Goal: Contribute content: Add original content to the website for others to see

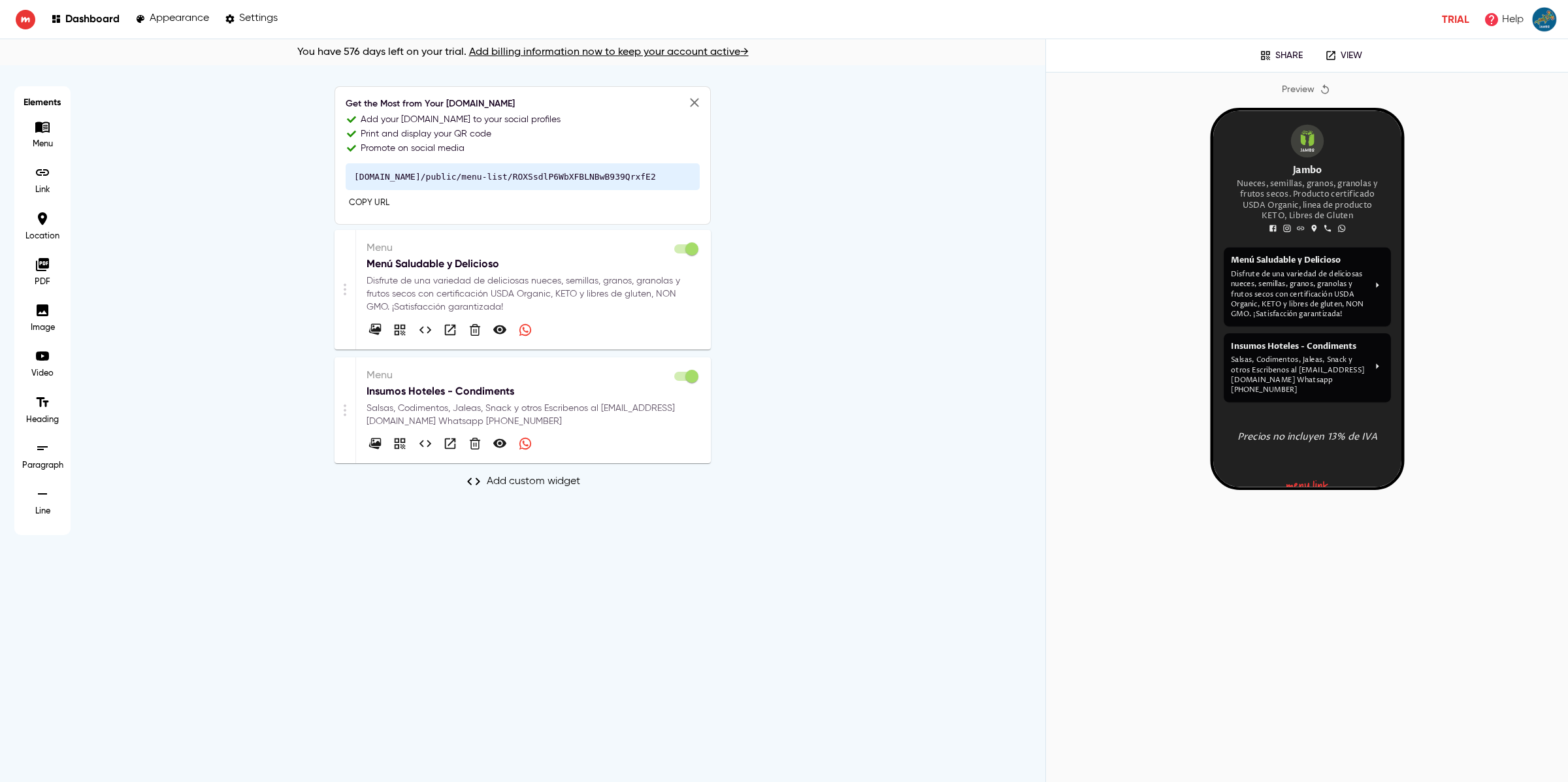
click at [508, 292] on p "Disfrute de una variedad de deliciosas nueces, semillas, granos, granolas y fru…" at bounding box center [533, 294] width 334 height 39
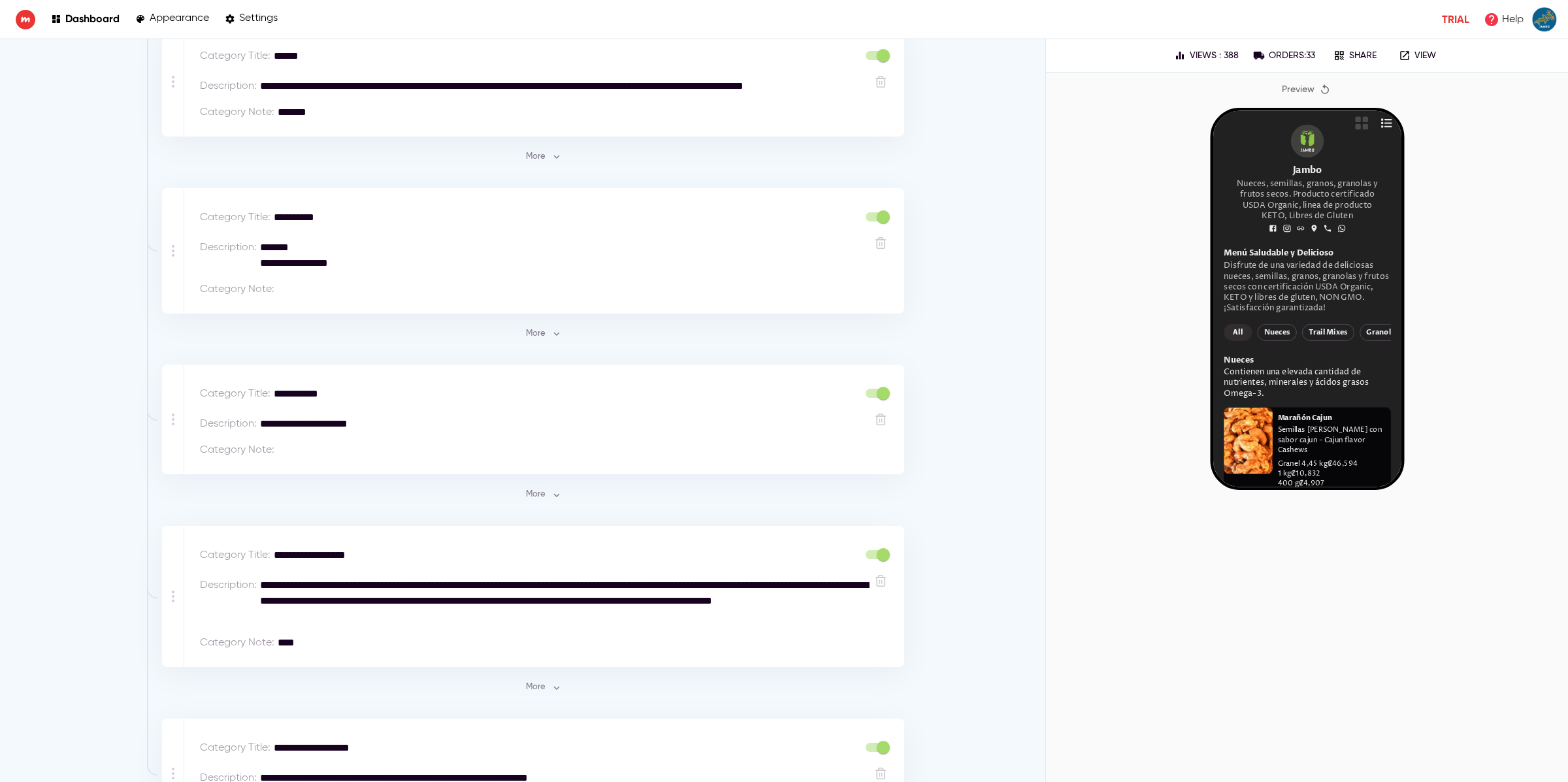
click at [545, 497] on span "More" at bounding box center [543, 495] width 35 height 15
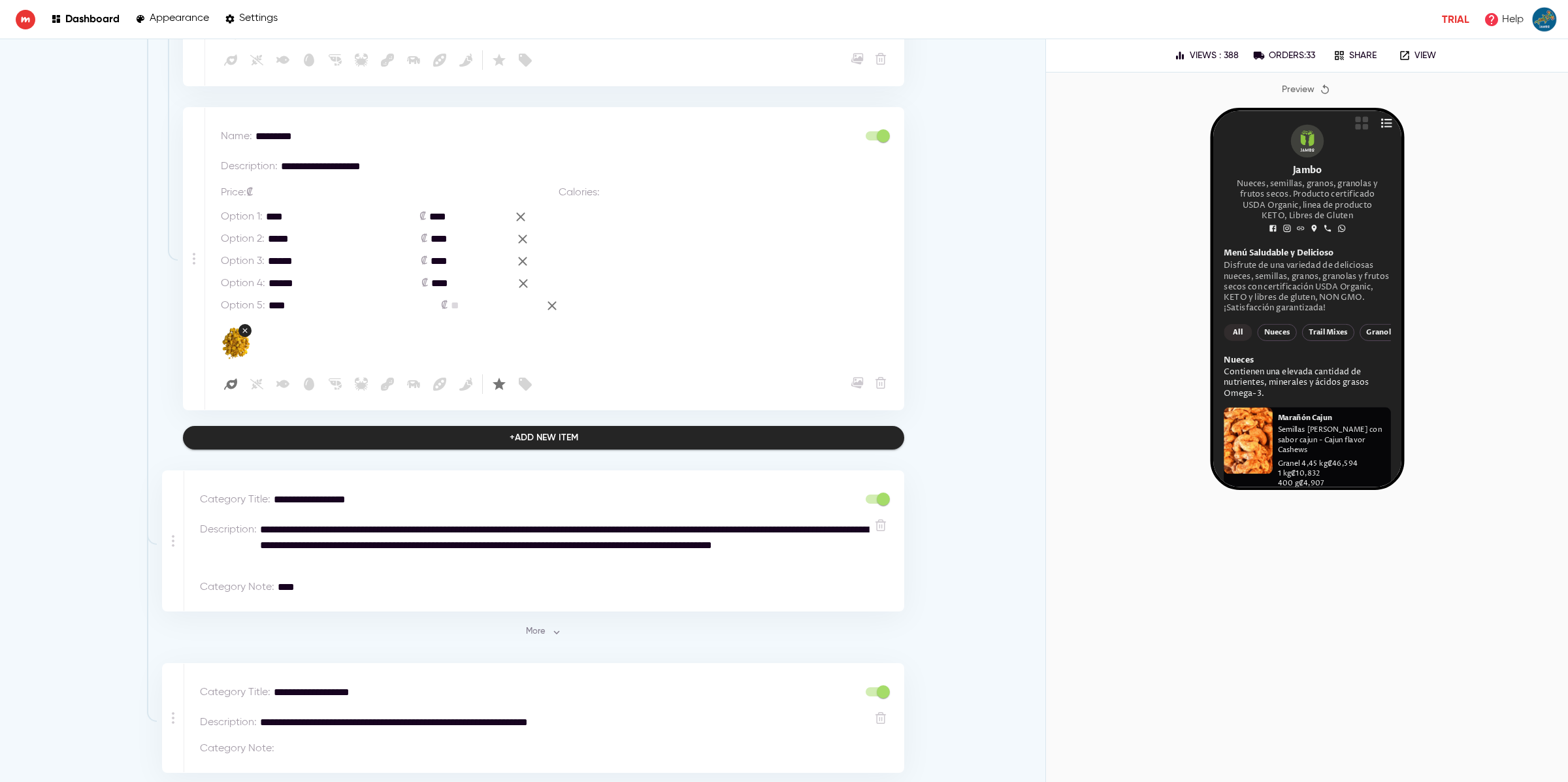
scroll to position [2037, 0]
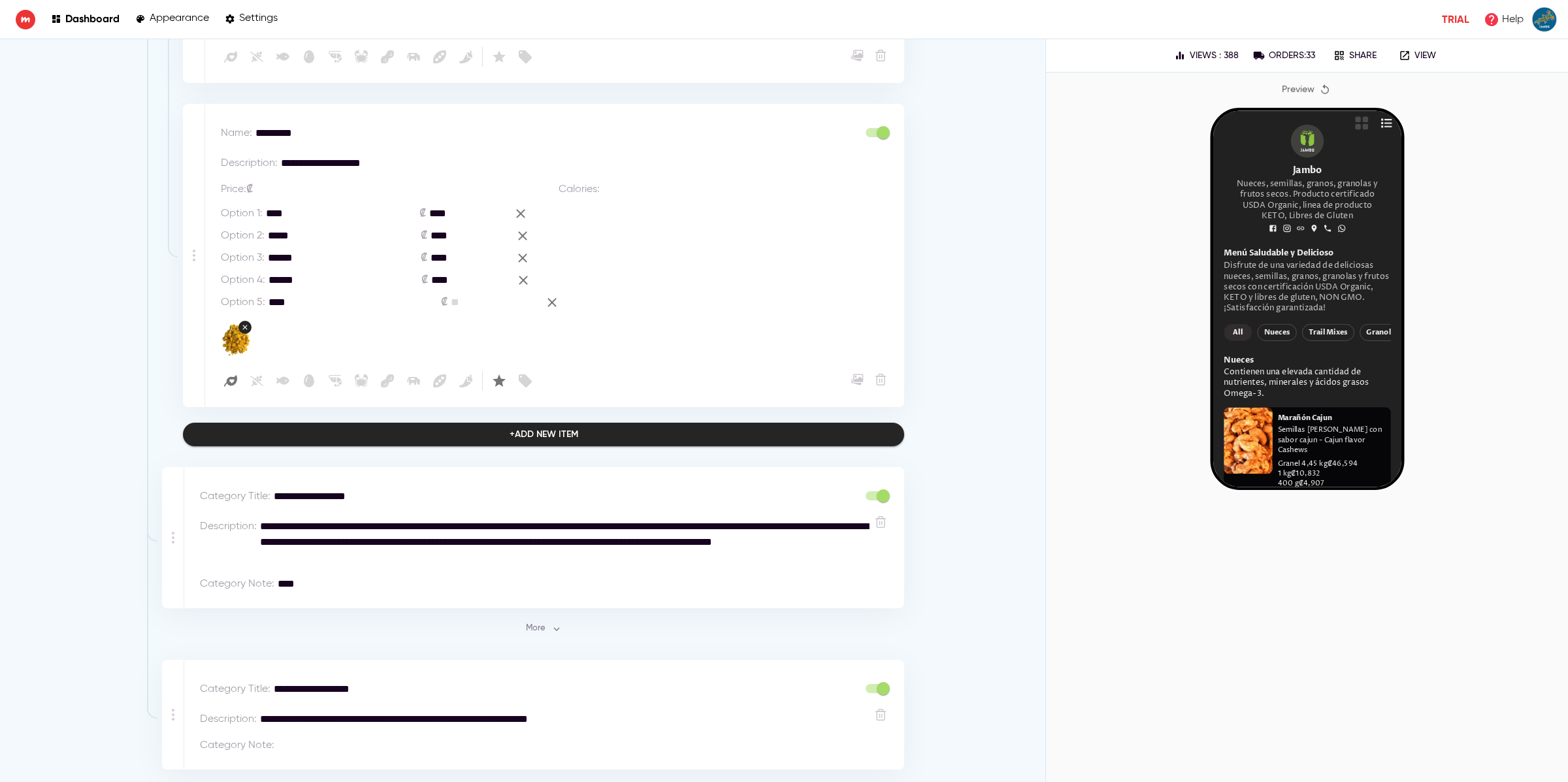
click at [554, 439] on div "+ Add new item" at bounding box center [544, 435] width 69 height 17
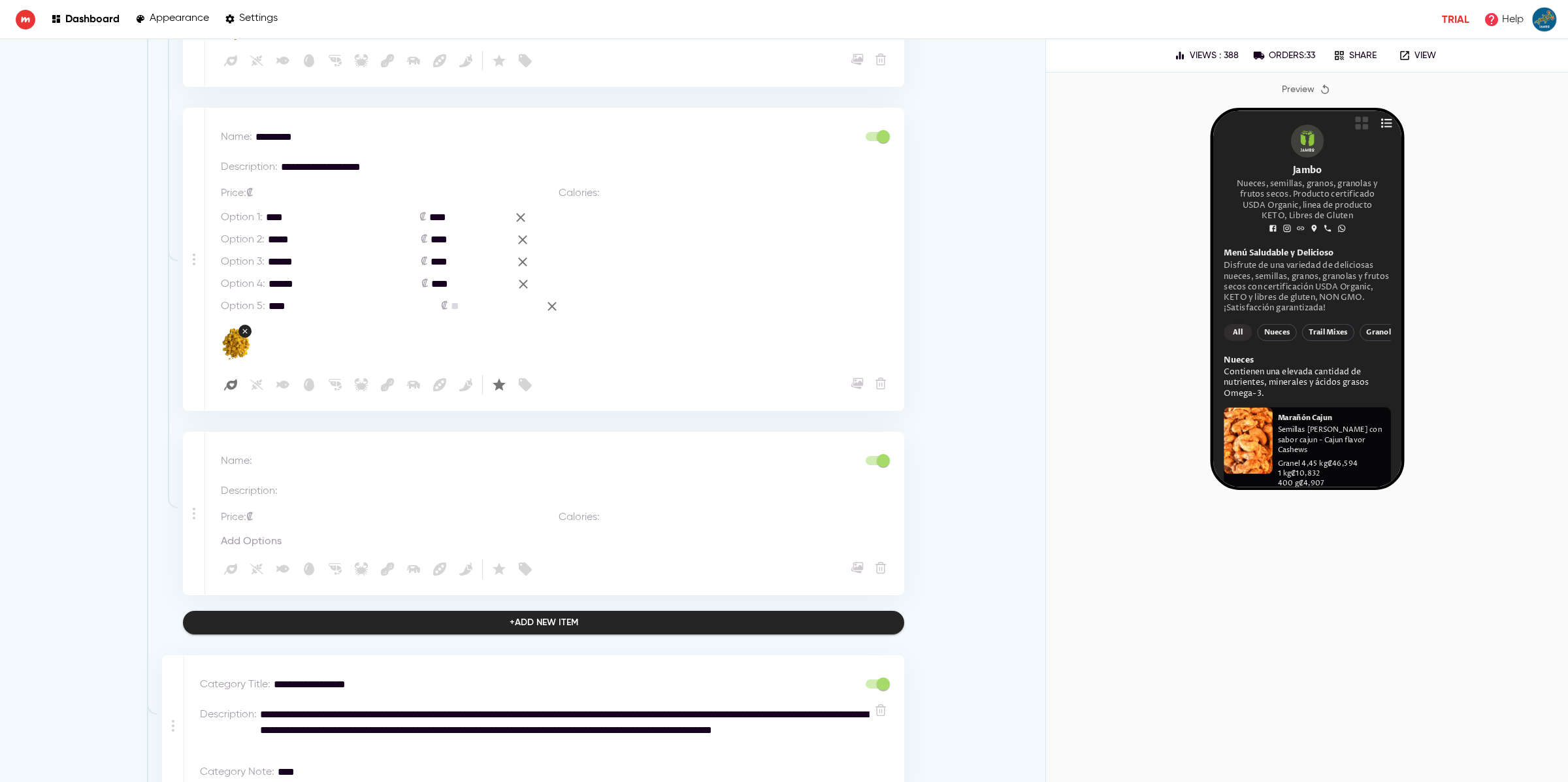
scroll to position [2221, 0]
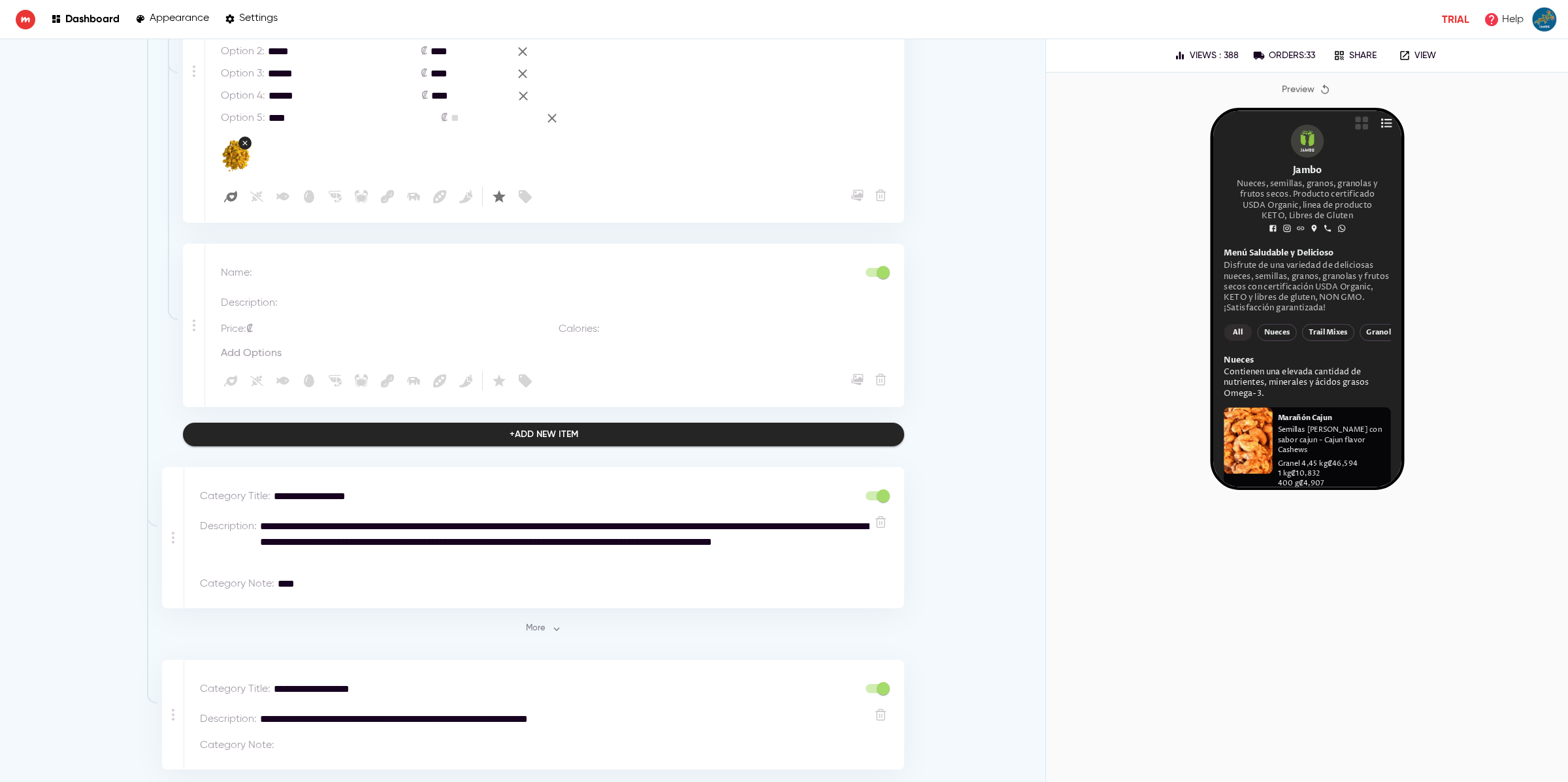
click at [329, 270] on textarea at bounding box center [557, 273] width 603 height 16
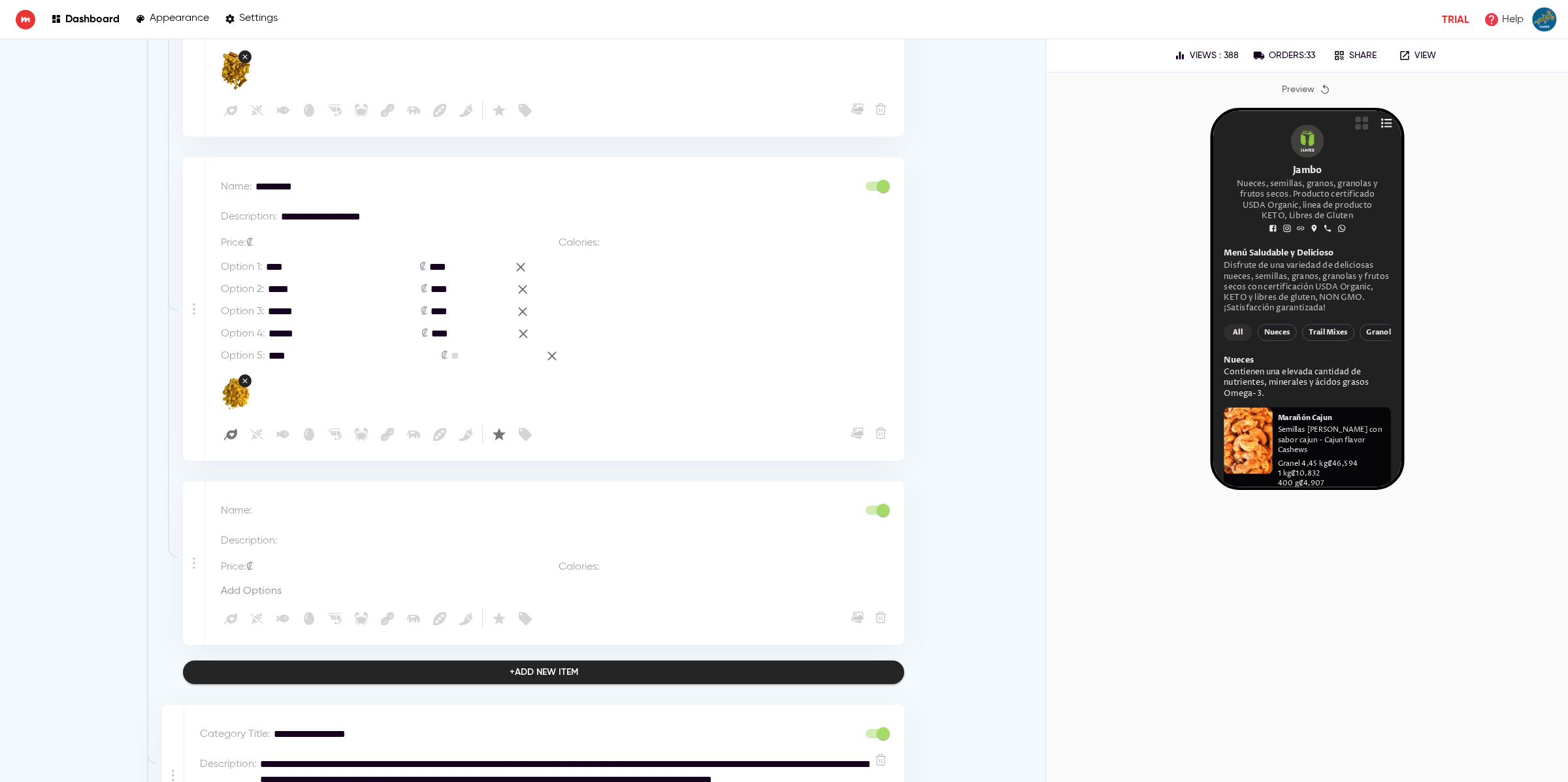
scroll to position [1960, 0]
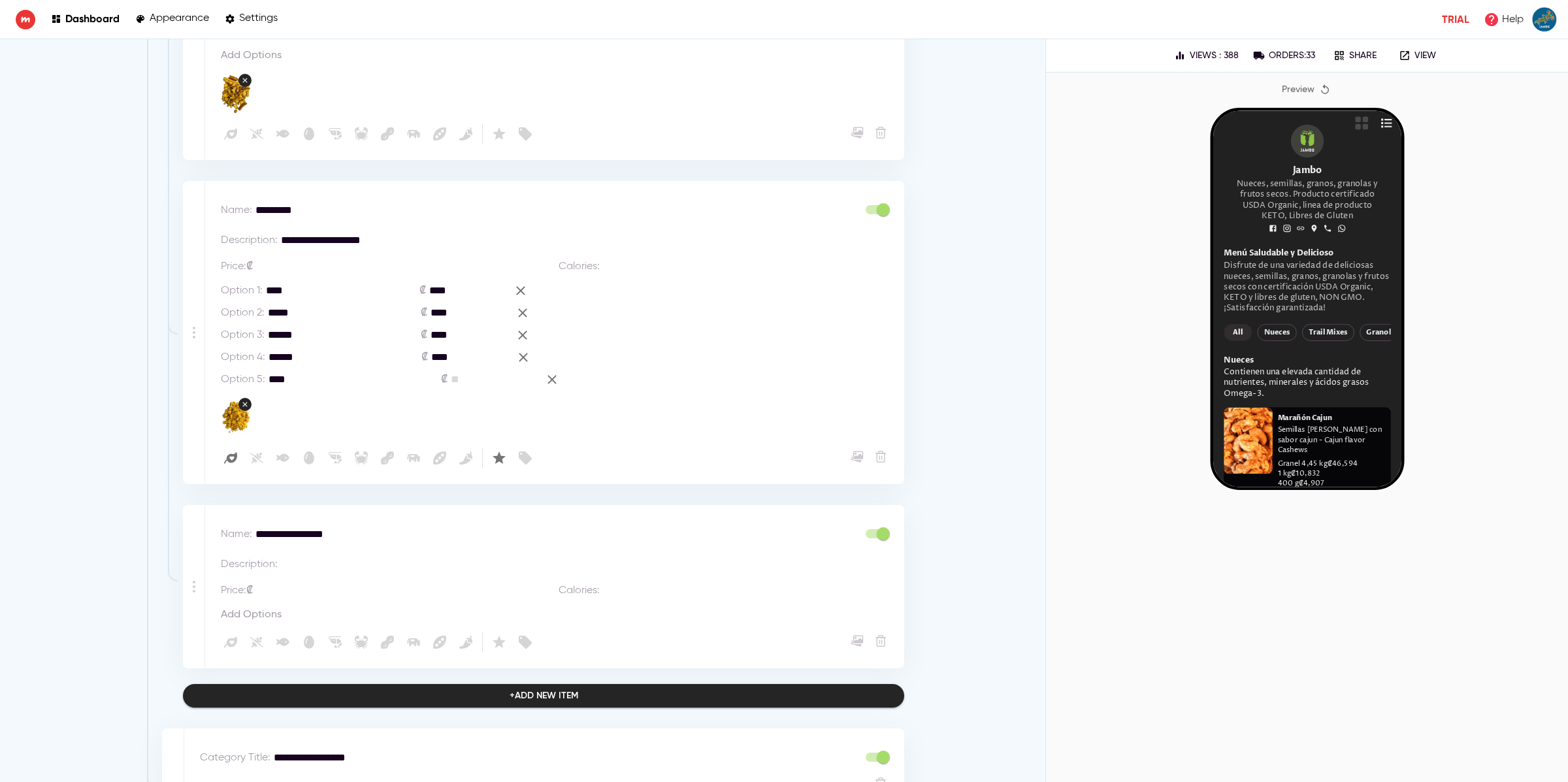
type textarea "**********"
